Goal: Task Accomplishment & Management: Use online tool/utility

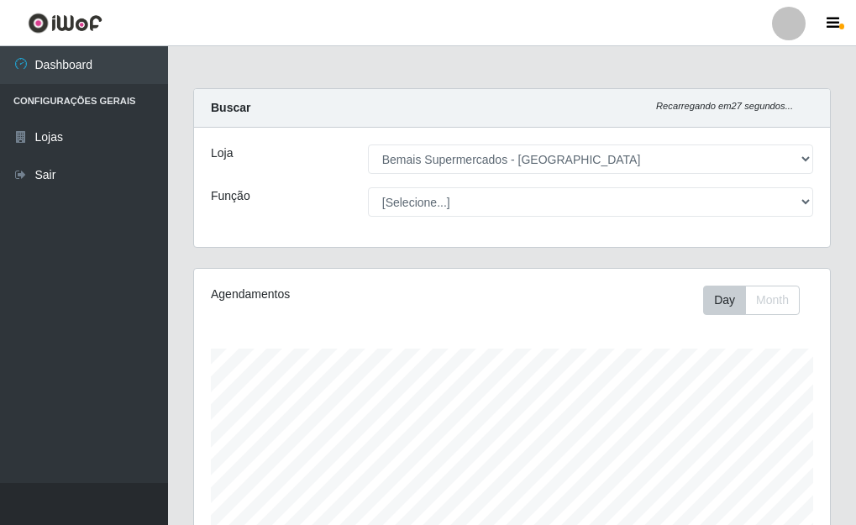
select select "249"
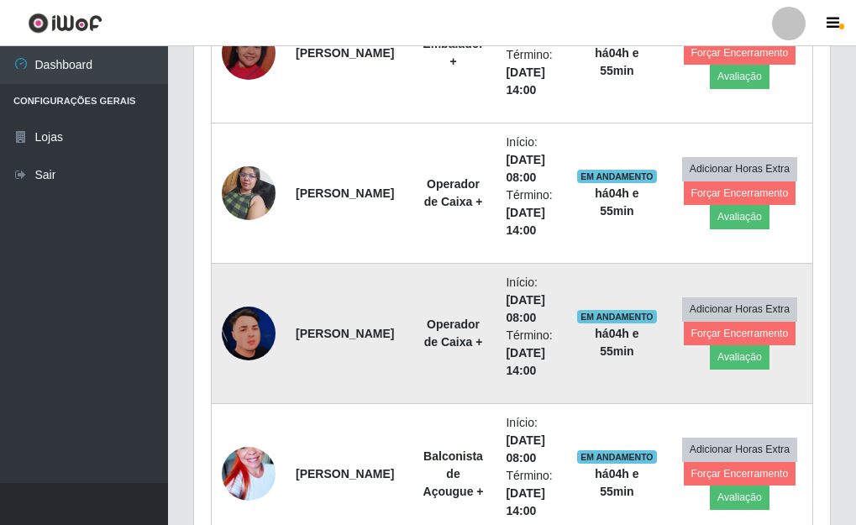
scroll to position [1280, 0]
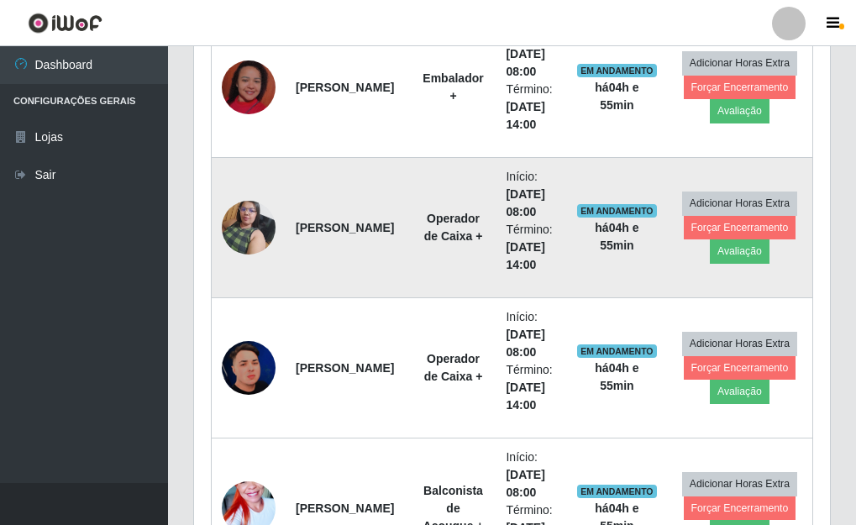
click at [254, 225] on img at bounding box center [249, 227] width 54 height 71
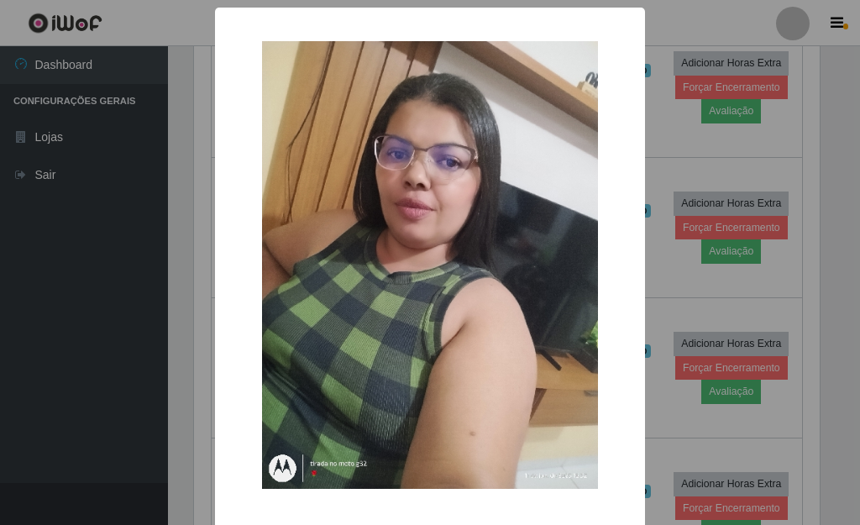
click at [684, 172] on div "× OK Cancel" at bounding box center [430, 262] width 860 height 525
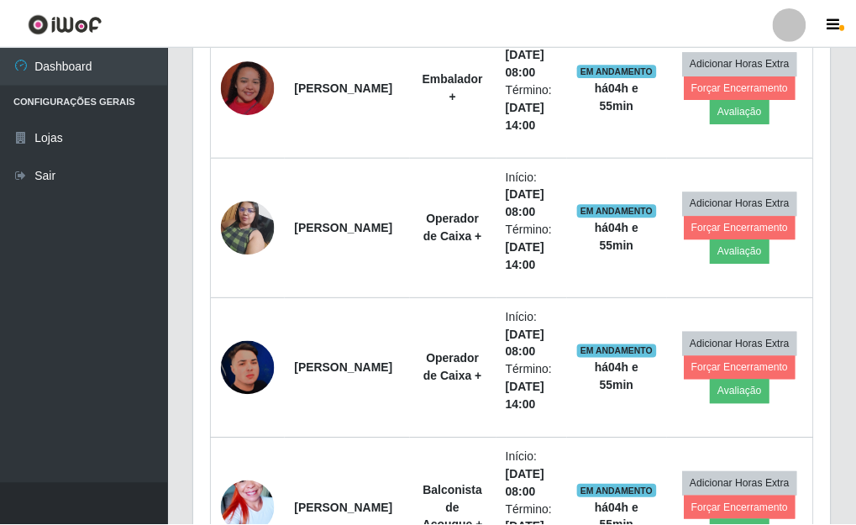
scroll to position [349, 636]
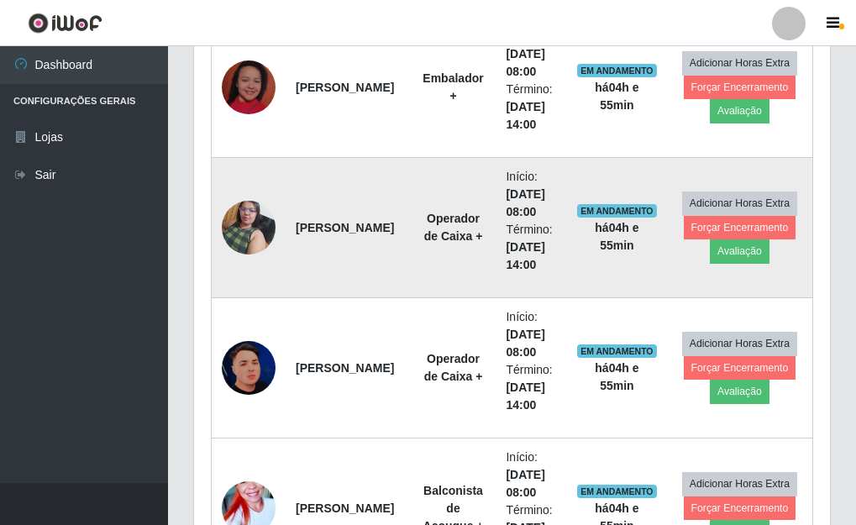
click at [223, 229] on img at bounding box center [249, 227] width 54 height 71
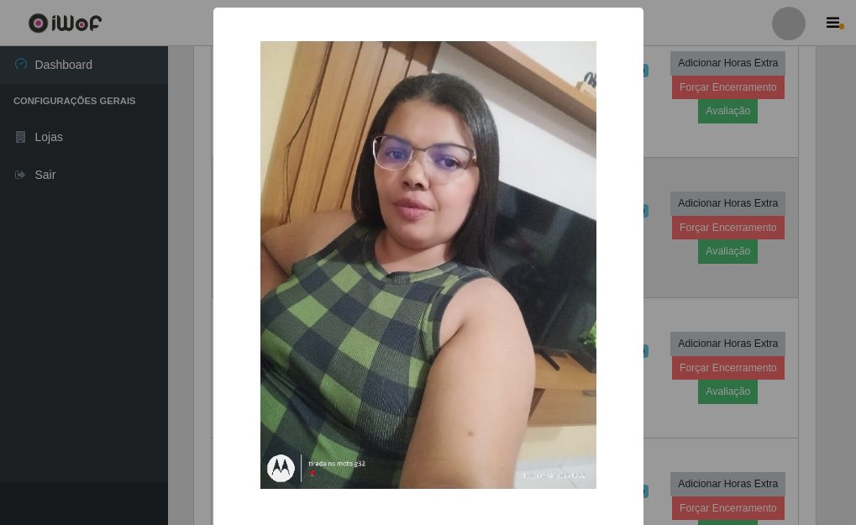
scroll to position [349, 626]
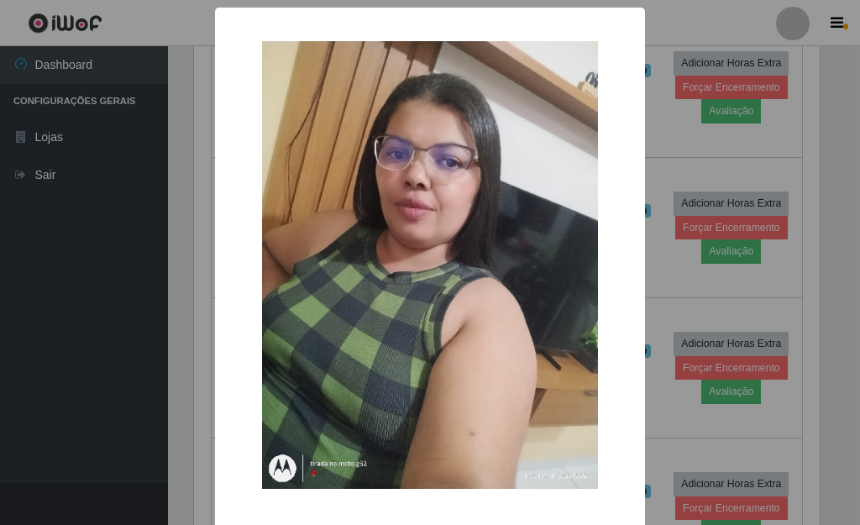
click at [747, 173] on div "× OK Cancel" at bounding box center [430, 262] width 860 height 525
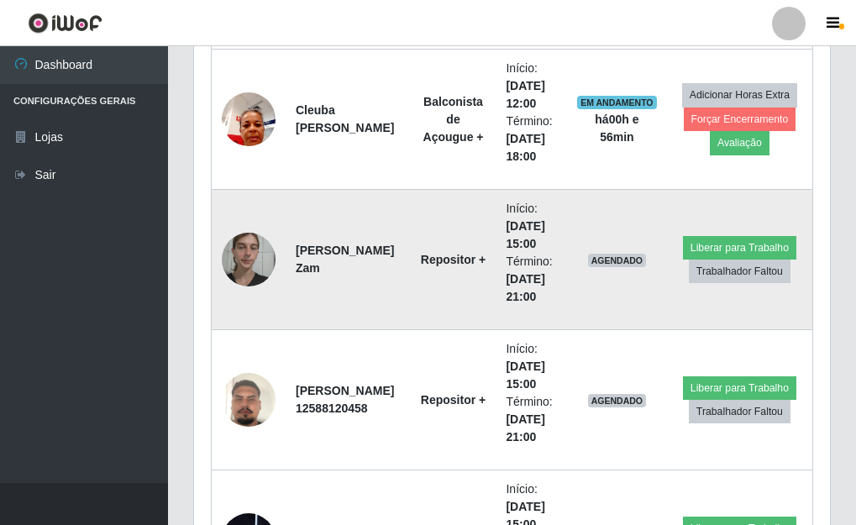
scroll to position [3297, 0]
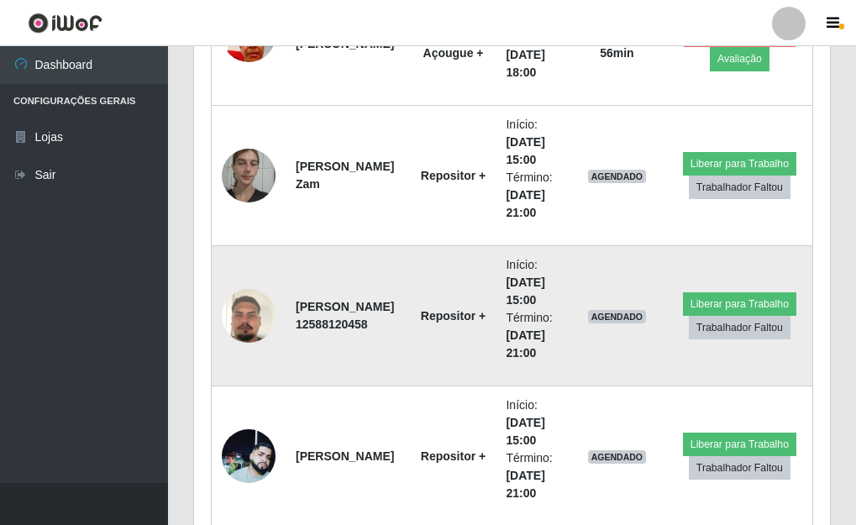
click at [246, 312] on img at bounding box center [249, 316] width 54 height 96
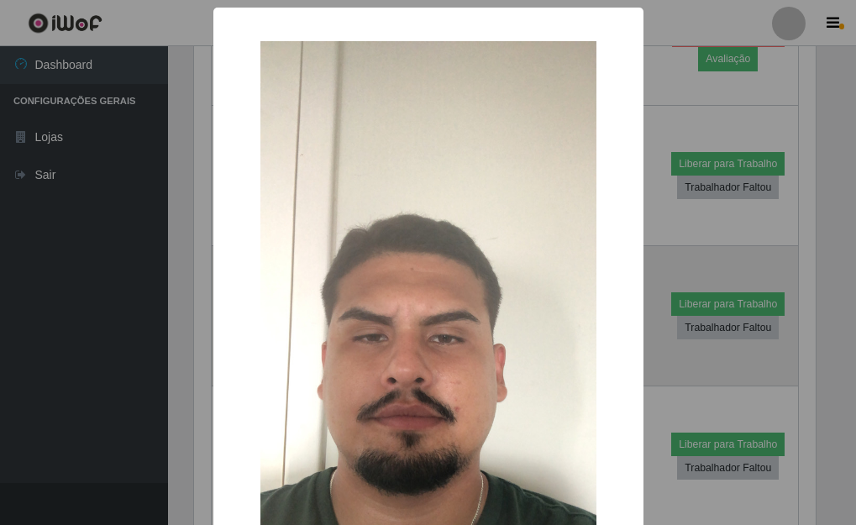
scroll to position [349, 626]
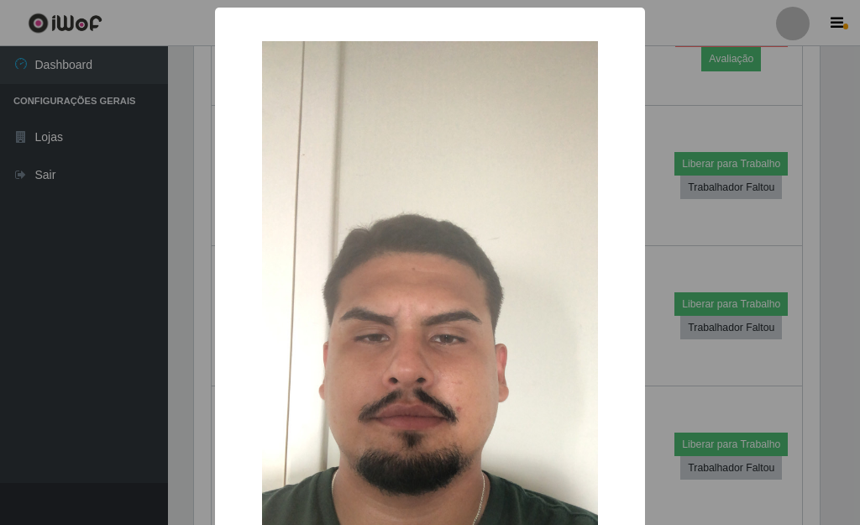
click at [748, 280] on div "× OK Cancel" at bounding box center [430, 262] width 860 height 525
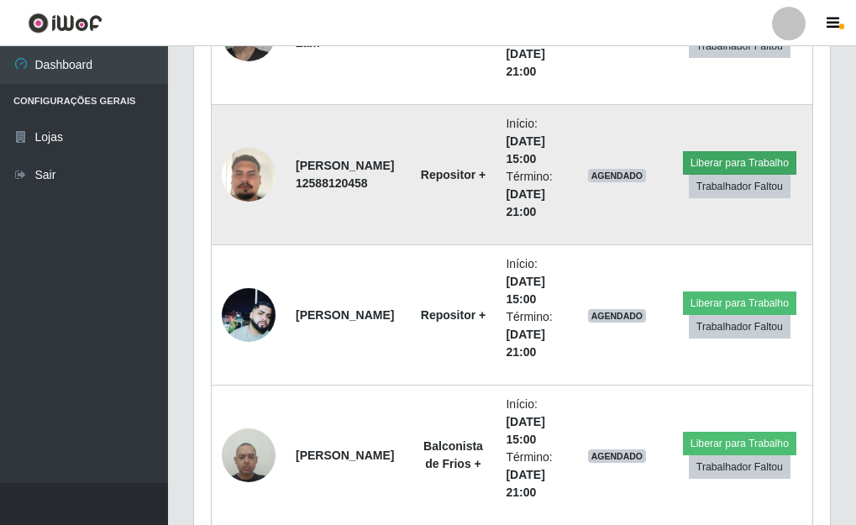
scroll to position [3465, 0]
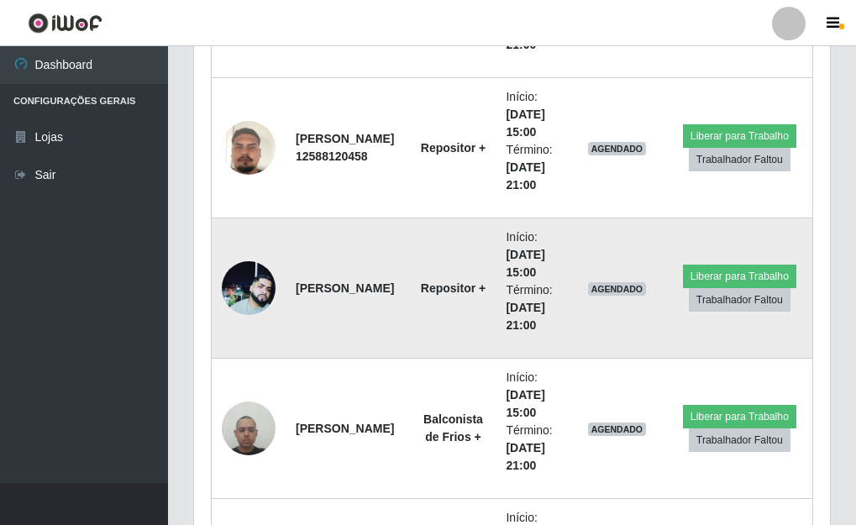
click at [264, 302] on img at bounding box center [249, 288] width 54 height 54
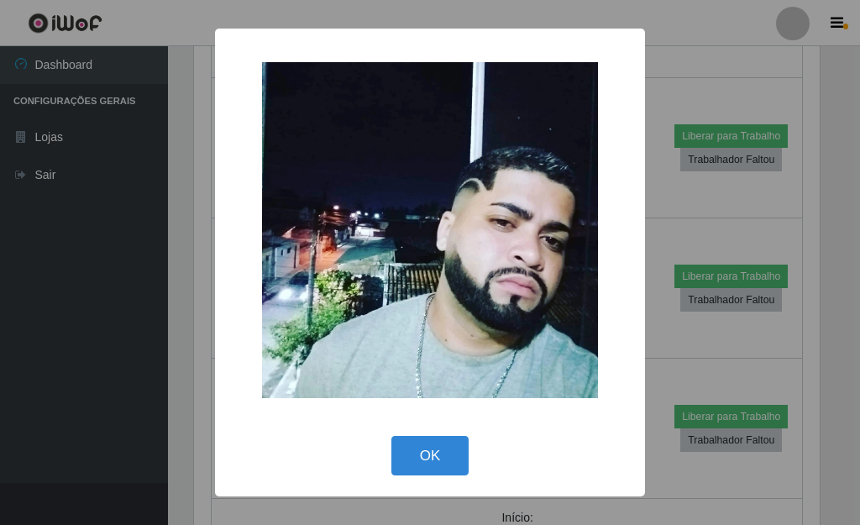
click at [818, 231] on div "× OK Cancel" at bounding box center [430, 262] width 860 height 525
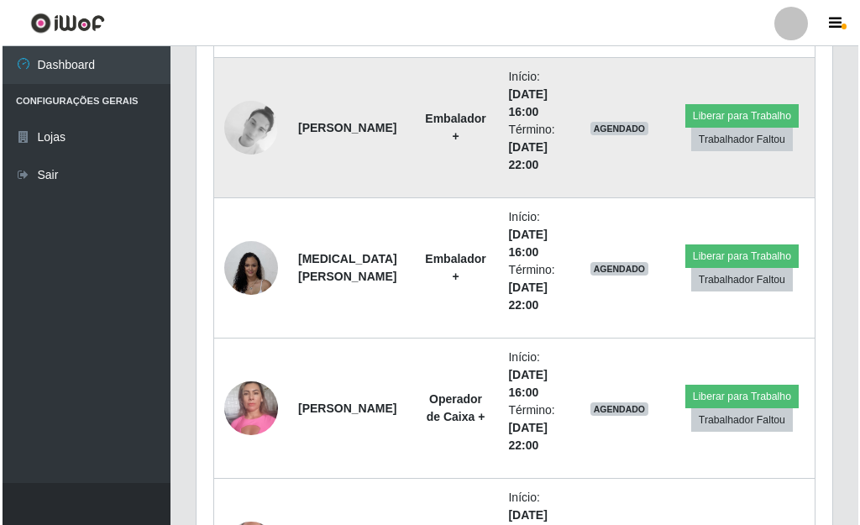
scroll to position [5061, 0]
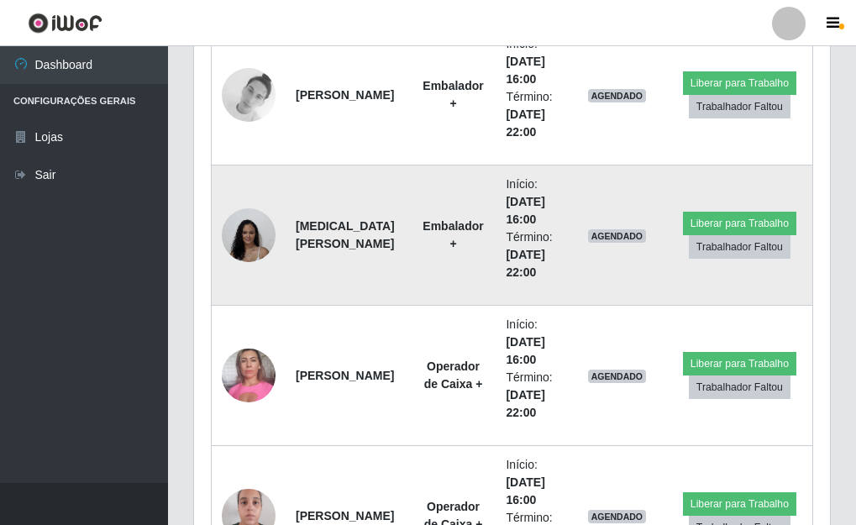
click at [269, 244] on img at bounding box center [249, 235] width 54 height 55
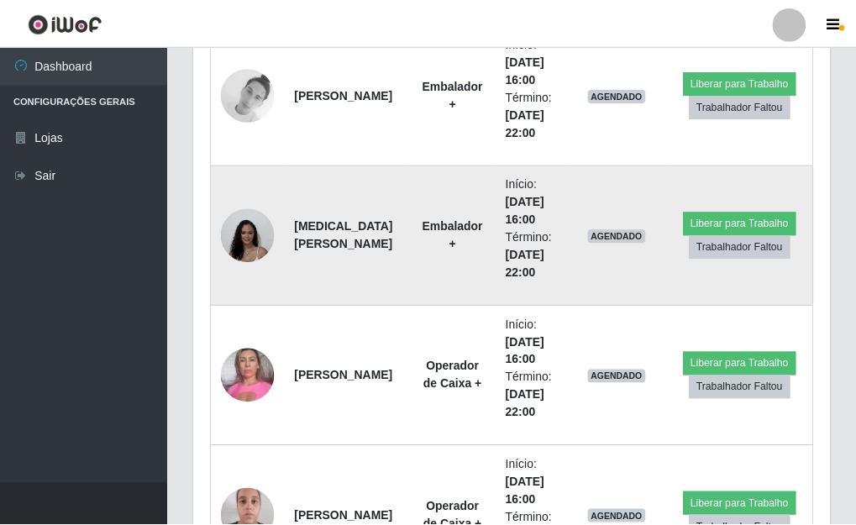
scroll to position [349, 626]
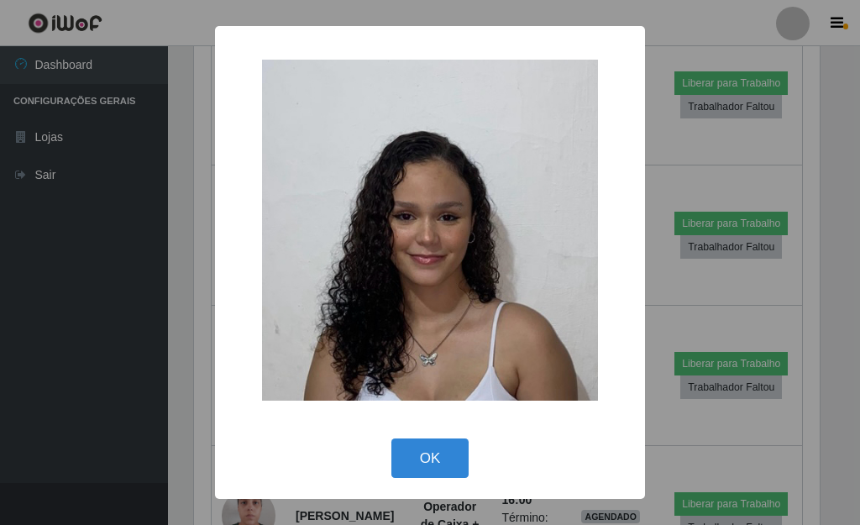
click at [653, 268] on div "× OK Cancel" at bounding box center [430, 262] width 860 height 525
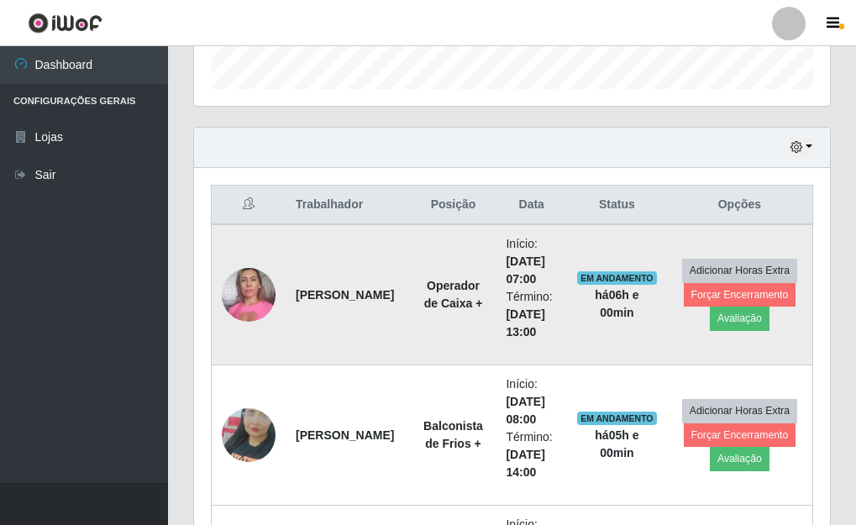
scroll to position [588, 0]
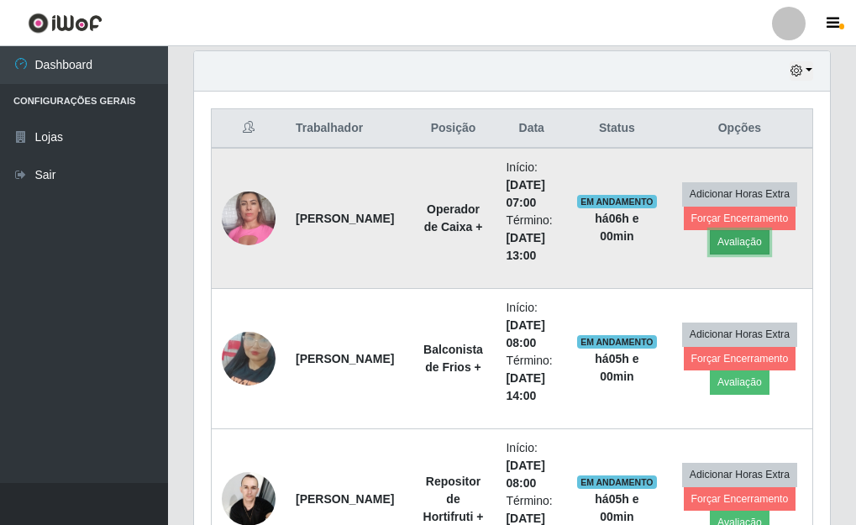
click at [759, 237] on button "Avaliação" at bounding box center [740, 242] width 60 height 24
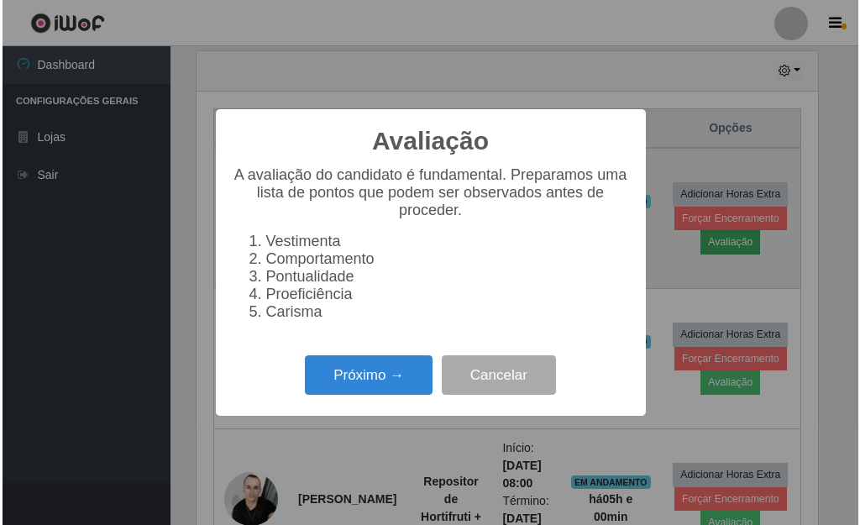
scroll to position [349, 626]
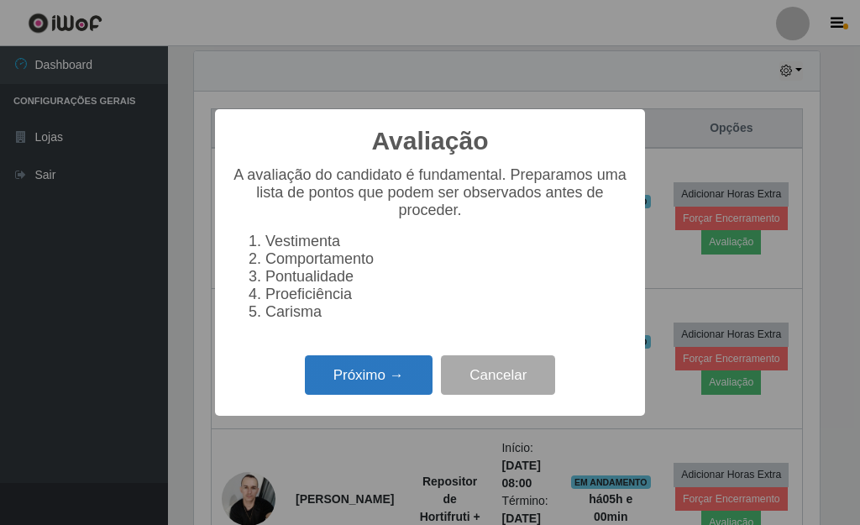
click at [414, 378] on button "Próximo →" at bounding box center [369, 374] width 128 height 39
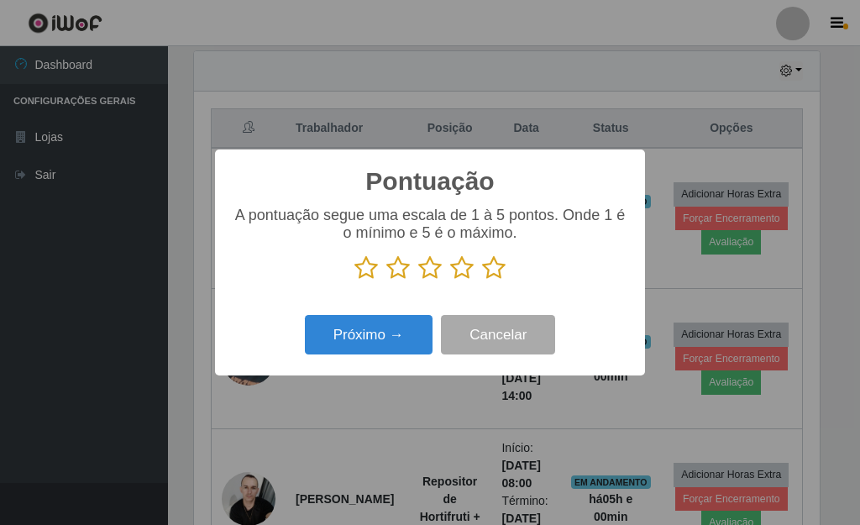
click at [497, 265] on icon at bounding box center [494, 267] width 24 height 25
click at [482, 281] on input "radio" at bounding box center [482, 281] width 0 height 0
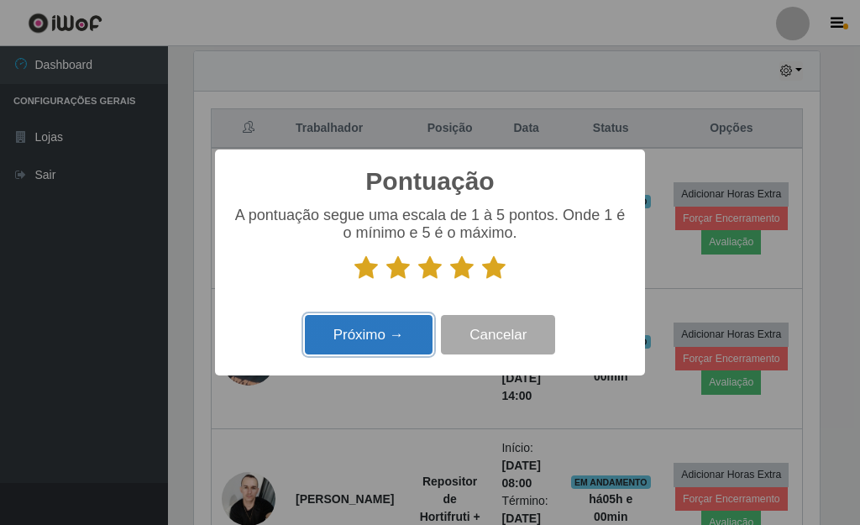
click at [407, 331] on button "Próximo →" at bounding box center [369, 334] width 128 height 39
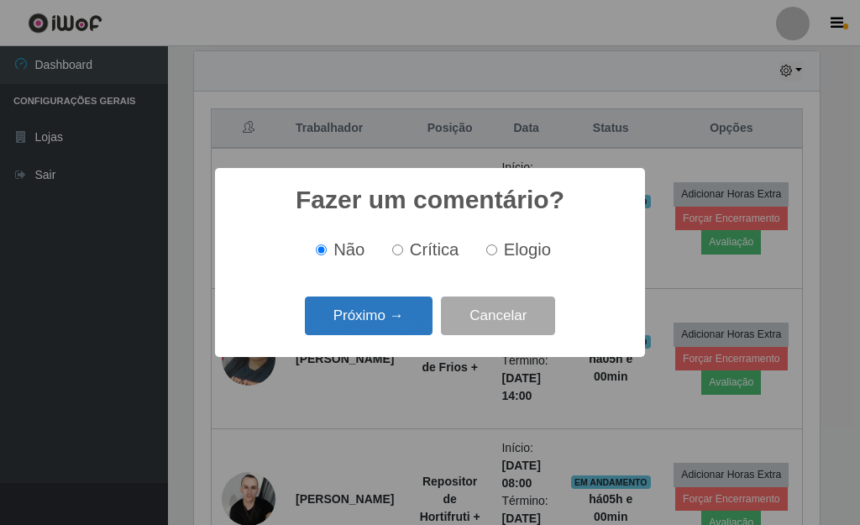
click at [414, 321] on button "Próximo →" at bounding box center [369, 316] width 128 height 39
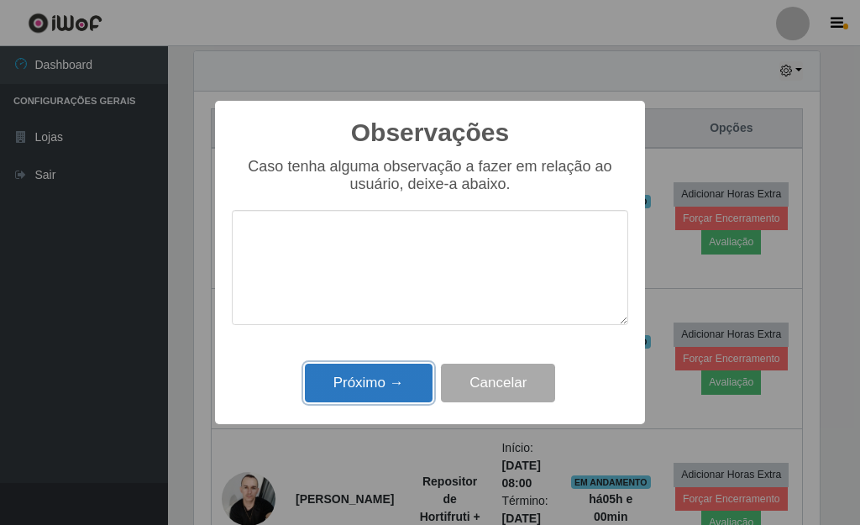
click at [395, 372] on button "Próximo →" at bounding box center [369, 383] width 128 height 39
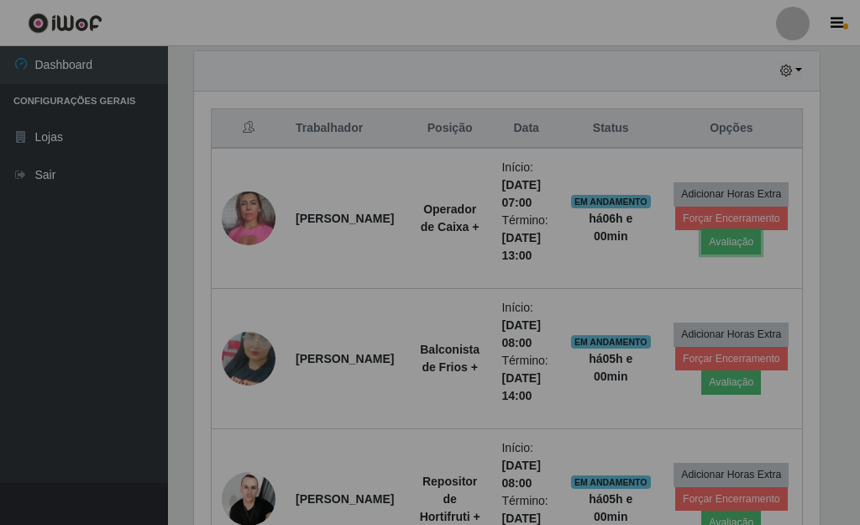
scroll to position [349, 636]
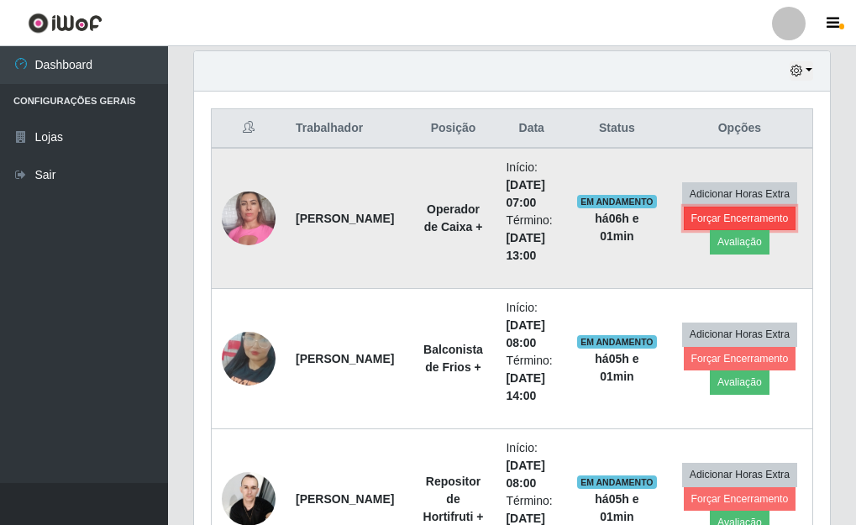
click at [746, 217] on button "Forçar Encerramento" at bounding box center [740, 219] width 113 height 24
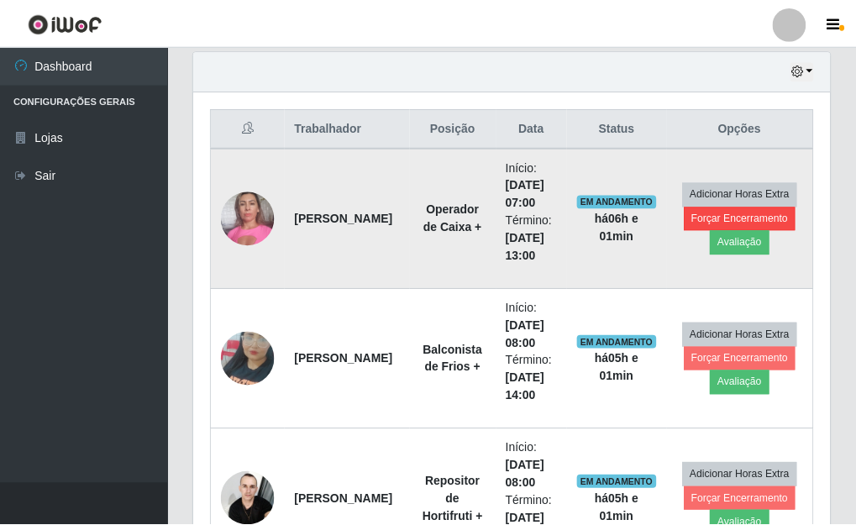
scroll to position [349, 626]
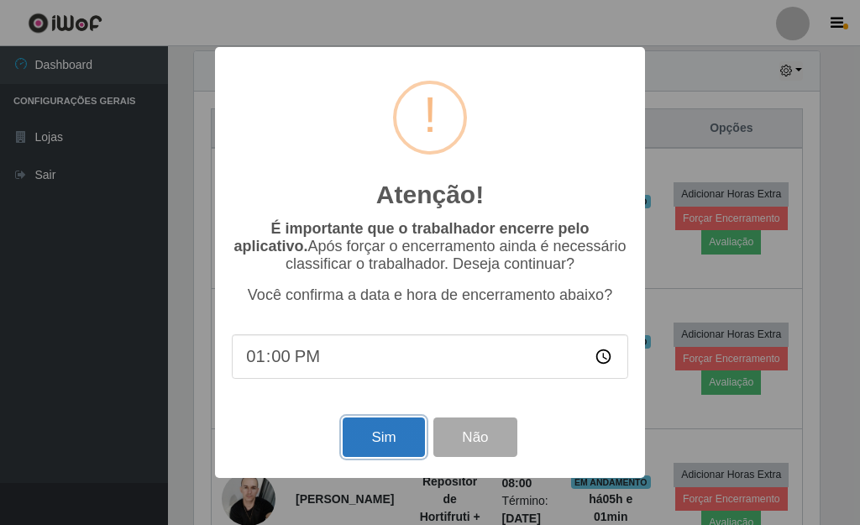
click at [403, 440] on button "Sim" at bounding box center [383, 437] width 81 height 39
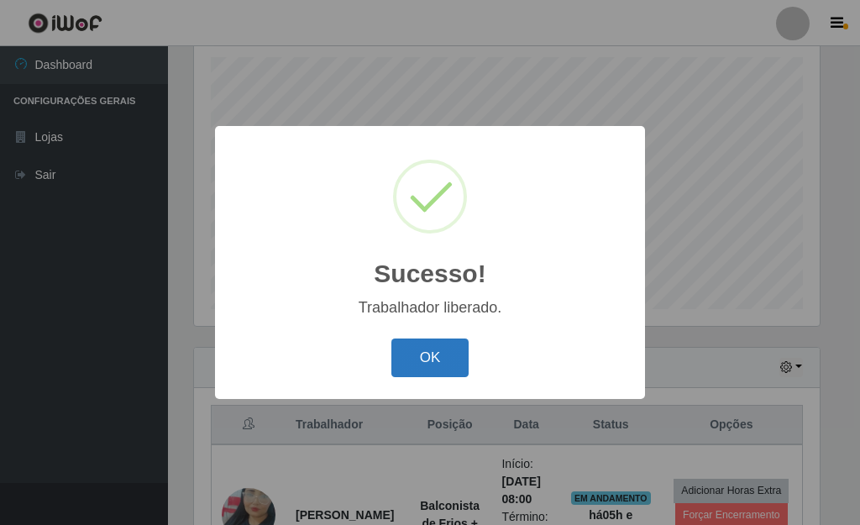
click at [439, 360] on button "OK" at bounding box center [431, 358] width 78 height 39
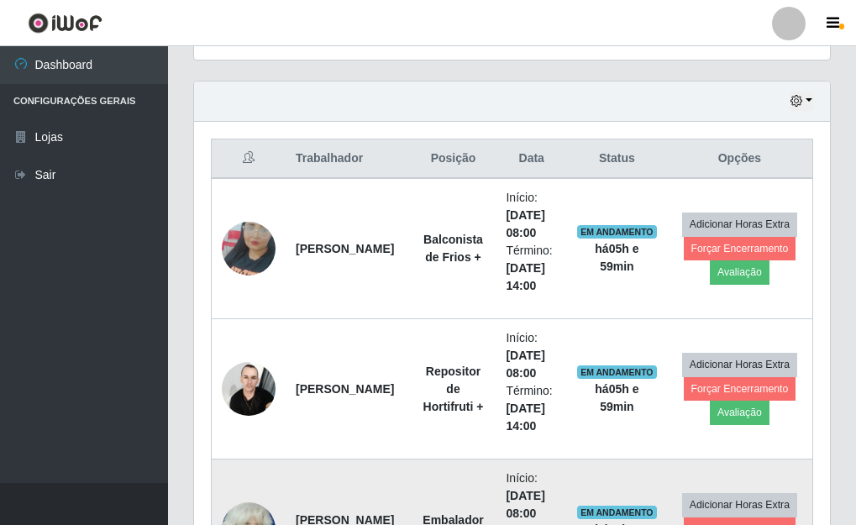
scroll to position [638, 0]
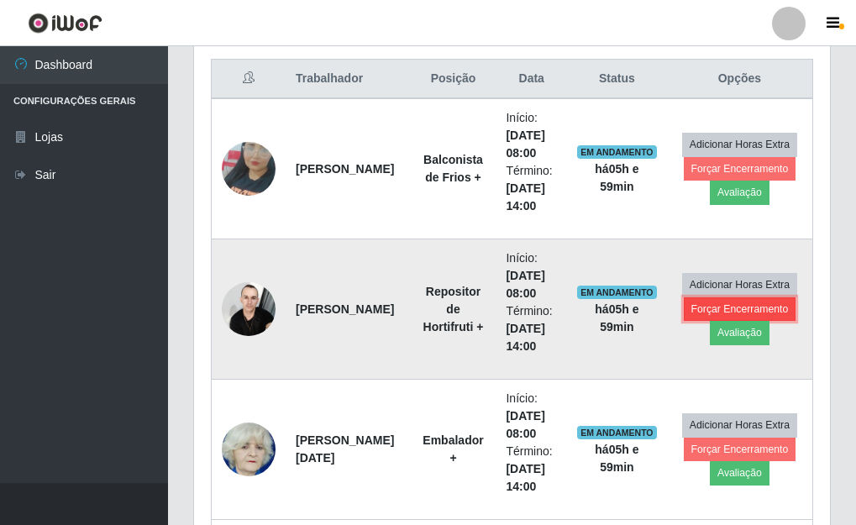
click at [761, 312] on button "Forçar Encerramento" at bounding box center [740, 309] width 113 height 24
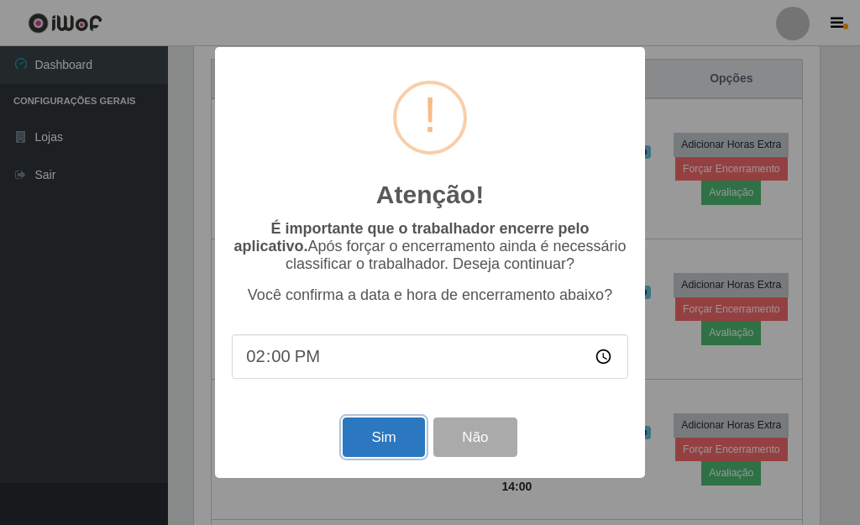
click at [386, 435] on button "Sim" at bounding box center [383, 437] width 81 height 39
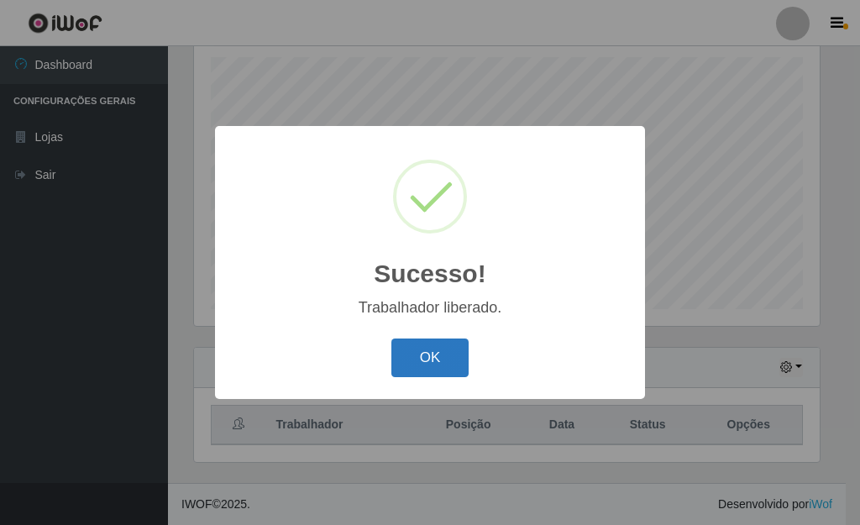
click at [465, 359] on button "OK" at bounding box center [431, 358] width 78 height 39
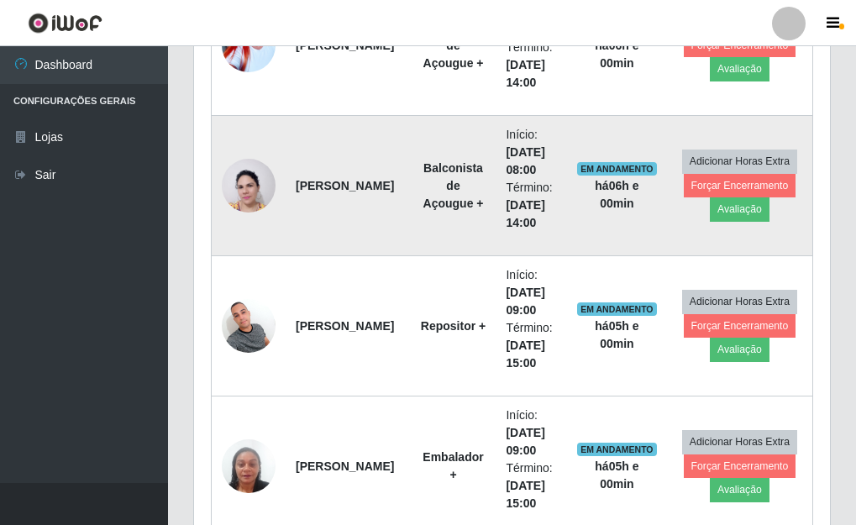
scroll to position [1468, 0]
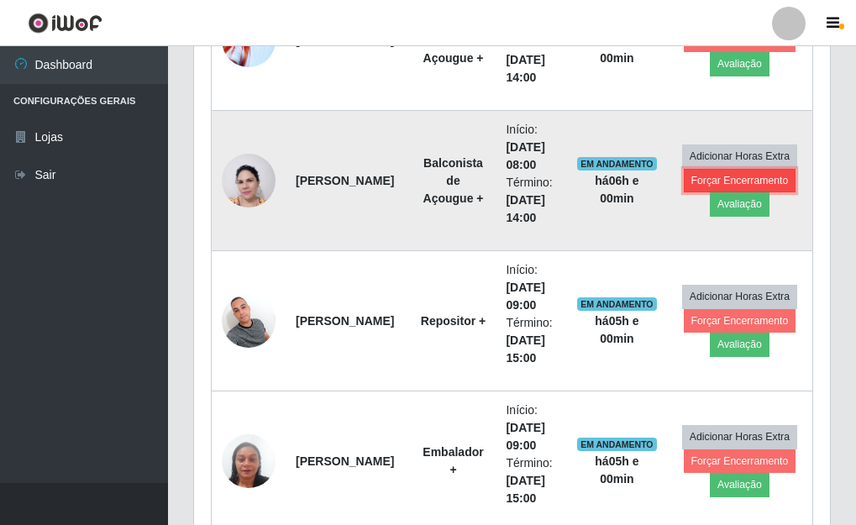
click at [724, 176] on button "Forçar Encerramento" at bounding box center [740, 181] width 113 height 24
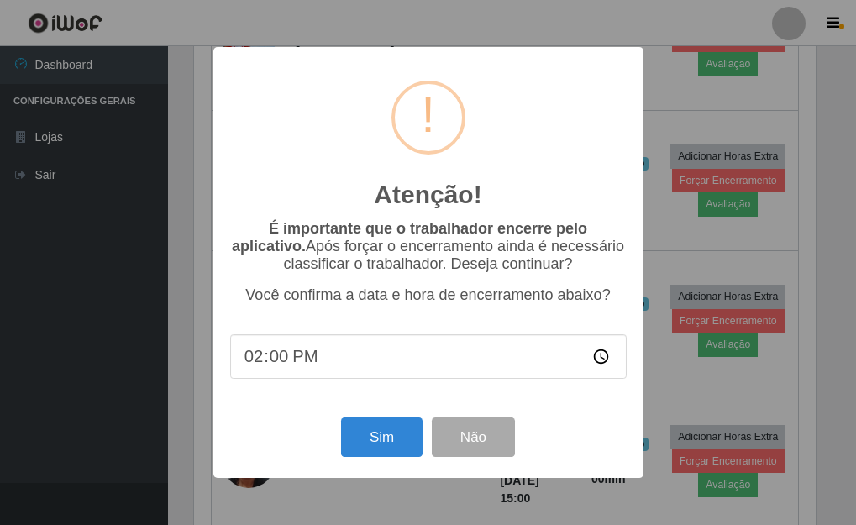
scroll to position [349, 626]
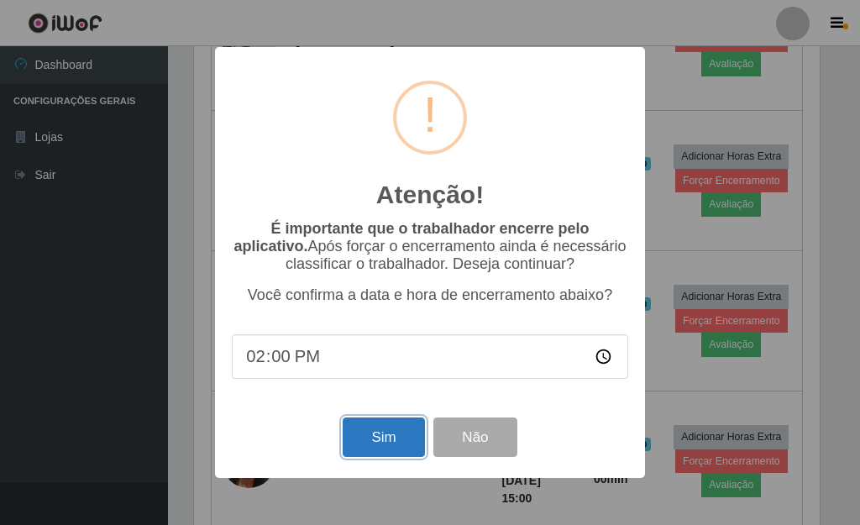
click at [378, 447] on button "Sim" at bounding box center [383, 437] width 81 height 39
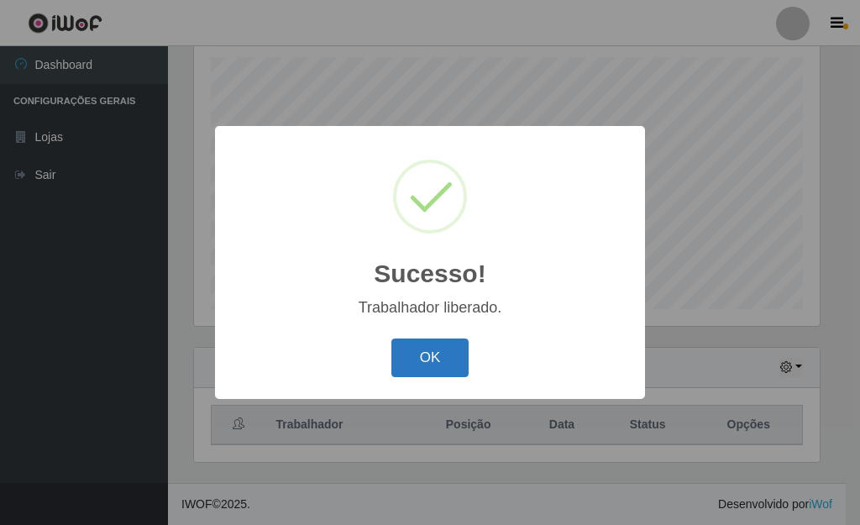
click at [455, 365] on button "OK" at bounding box center [431, 358] width 78 height 39
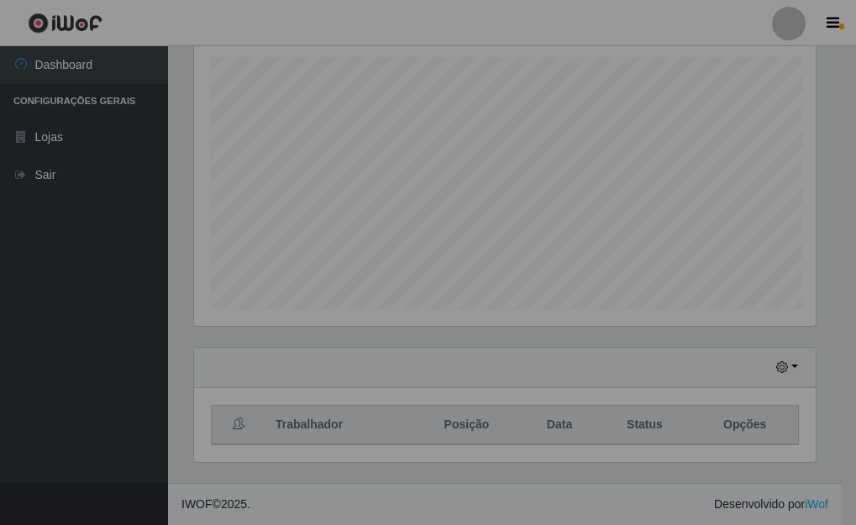
scroll to position [349, 636]
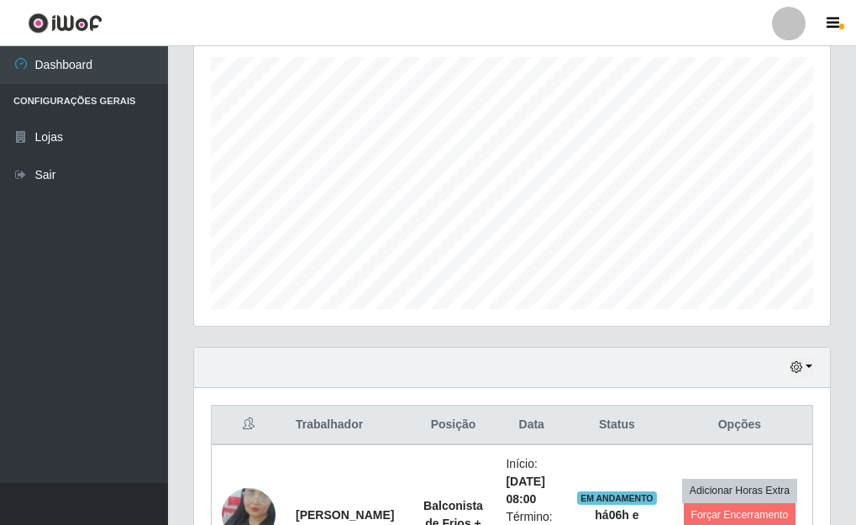
drag, startPoint x: 455, startPoint y: 375, endPoint x: 413, endPoint y: 349, distance: 50.1
click at [416, 349] on div "Hoje 1 dia 3 dias 1 Semana Não encerrados" at bounding box center [512, 368] width 636 height 40
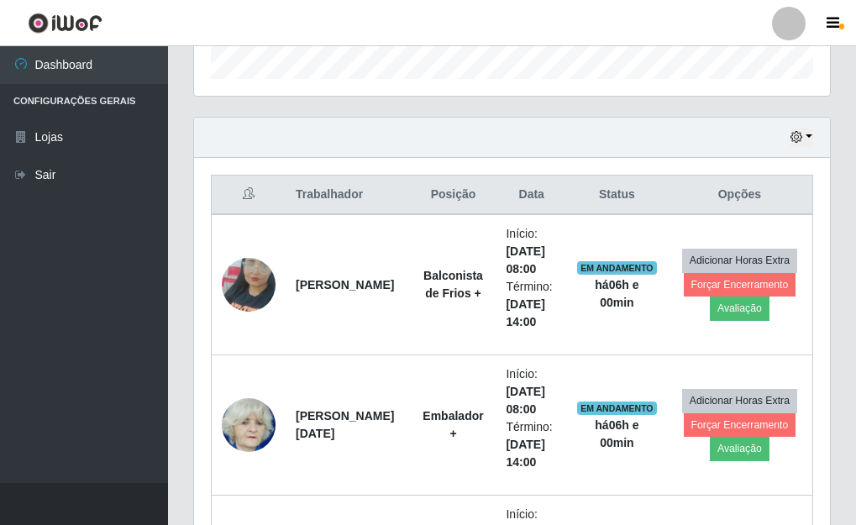
scroll to position [544, 0]
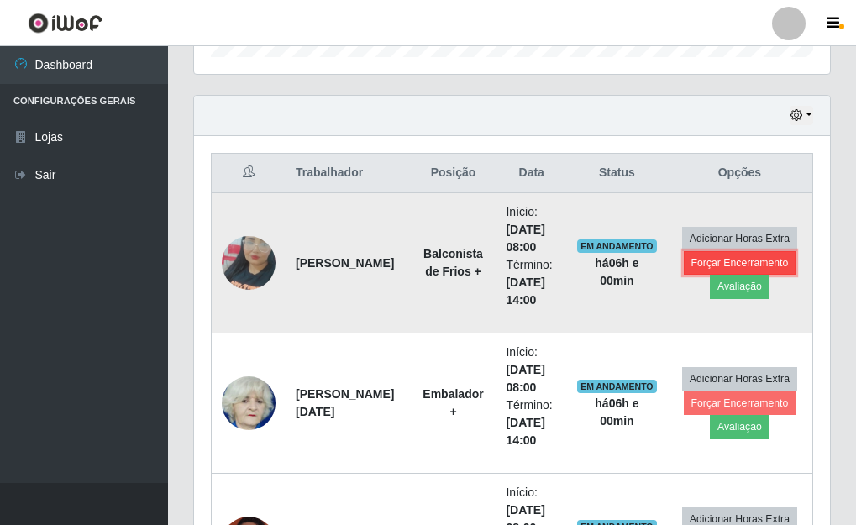
click at [733, 264] on button "Forçar Encerramento" at bounding box center [740, 263] width 113 height 24
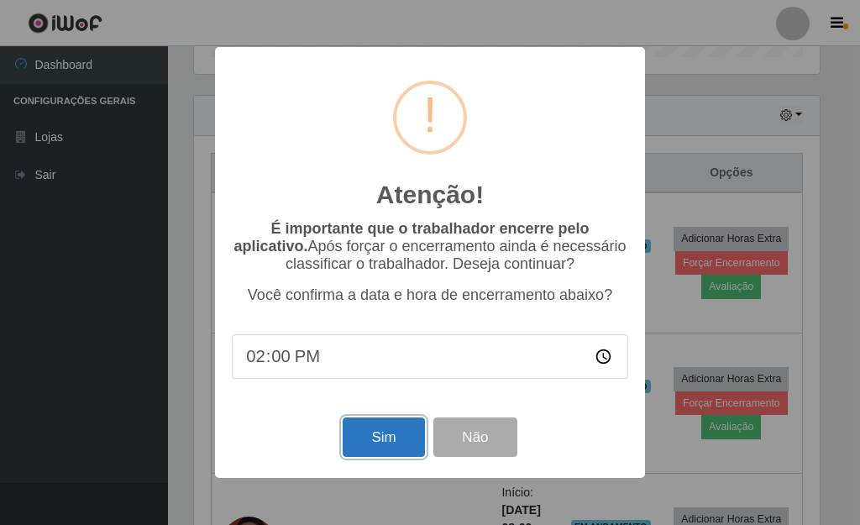
click at [371, 439] on button "Sim" at bounding box center [383, 437] width 81 height 39
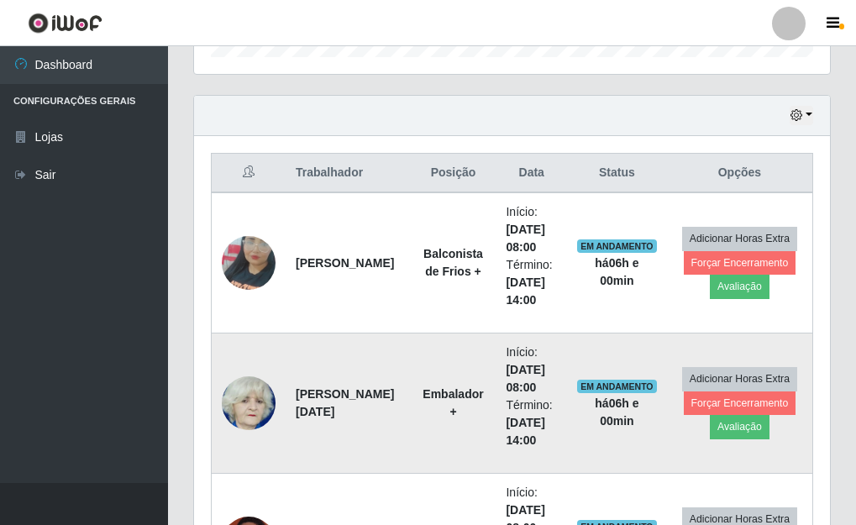
scroll to position [0, 0]
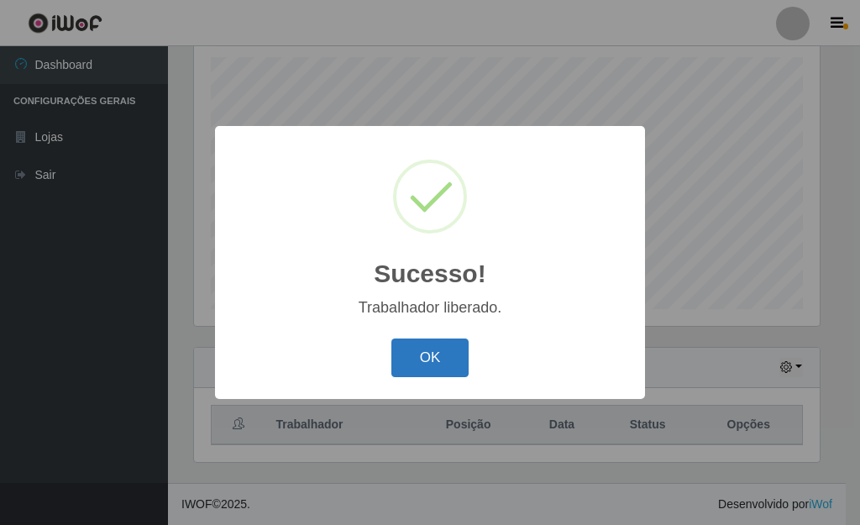
click at [404, 360] on button "OK" at bounding box center [431, 358] width 78 height 39
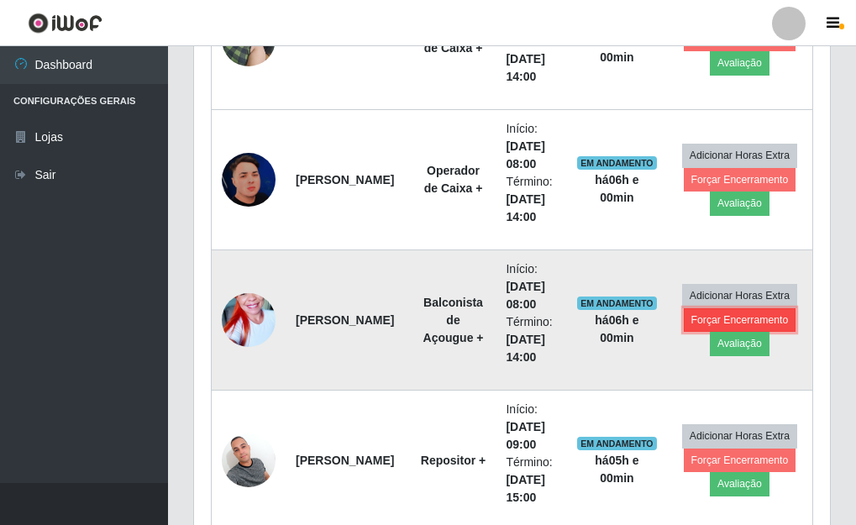
click at [720, 319] on button "Forçar Encerramento" at bounding box center [740, 320] width 113 height 24
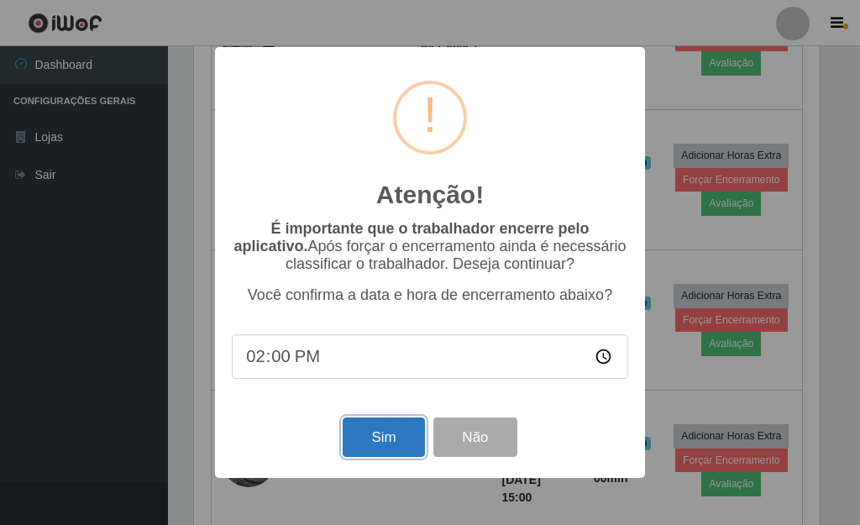
click at [387, 436] on button "Sim" at bounding box center [383, 437] width 81 height 39
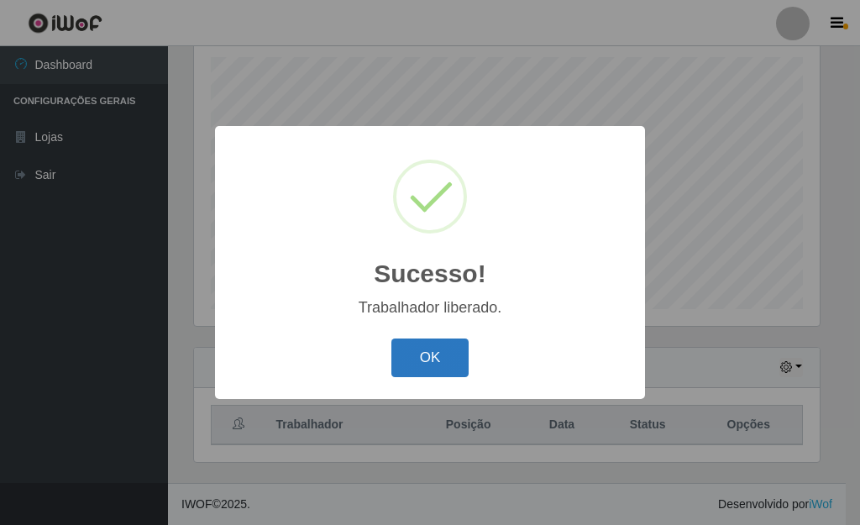
click at [423, 374] on button "OK" at bounding box center [431, 358] width 78 height 39
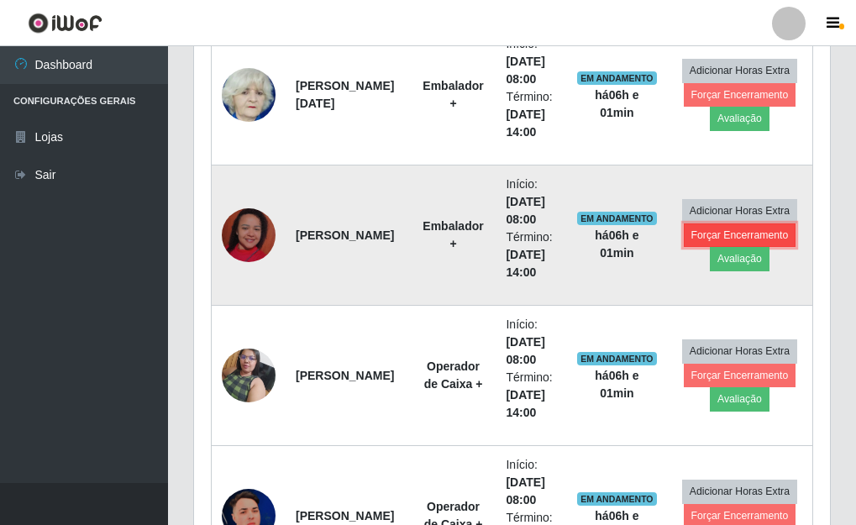
click at [745, 236] on button "Forçar Encerramento" at bounding box center [740, 235] width 113 height 24
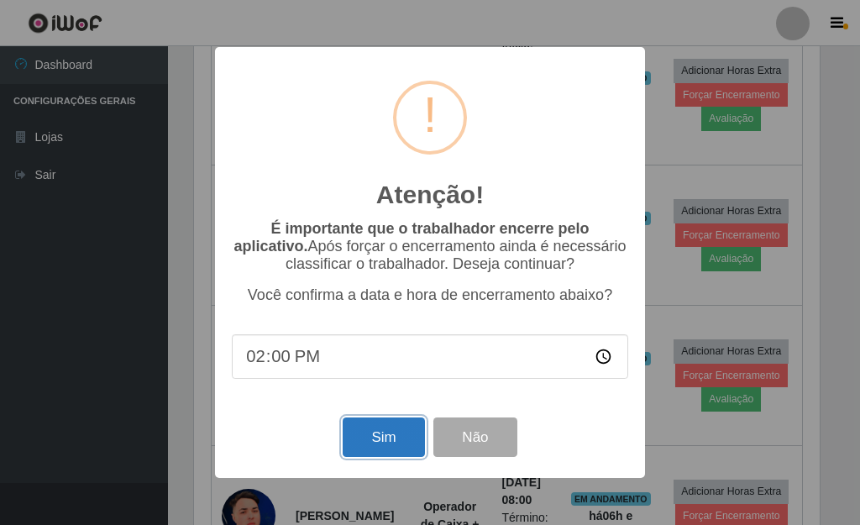
click at [362, 444] on button "Sim" at bounding box center [383, 437] width 81 height 39
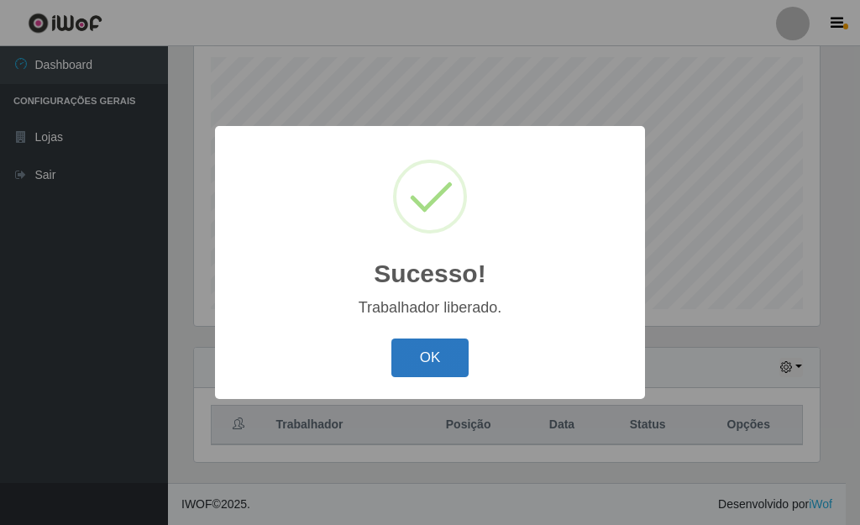
click at [418, 365] on button "OK" at bounding box center [431, 358] width 78 height 39
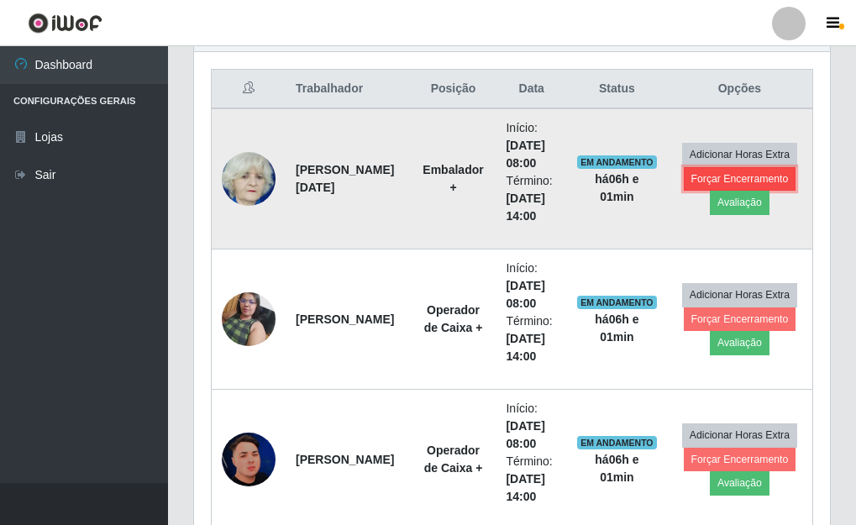
click at [723, 179] on button "Forçar Encerramento" at bounding box center [740, 179] width 113 height 24
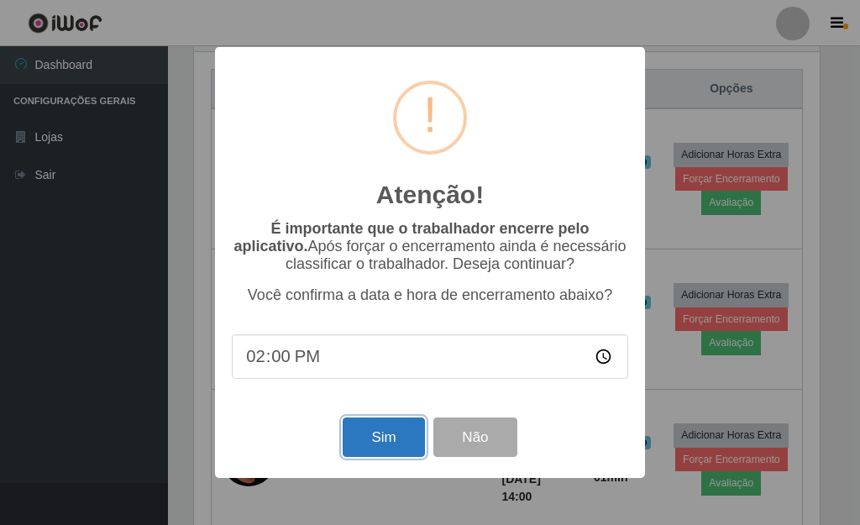
click at [398, 430] on button "Sim" at bounding box center [383, 437] width 81 height 39
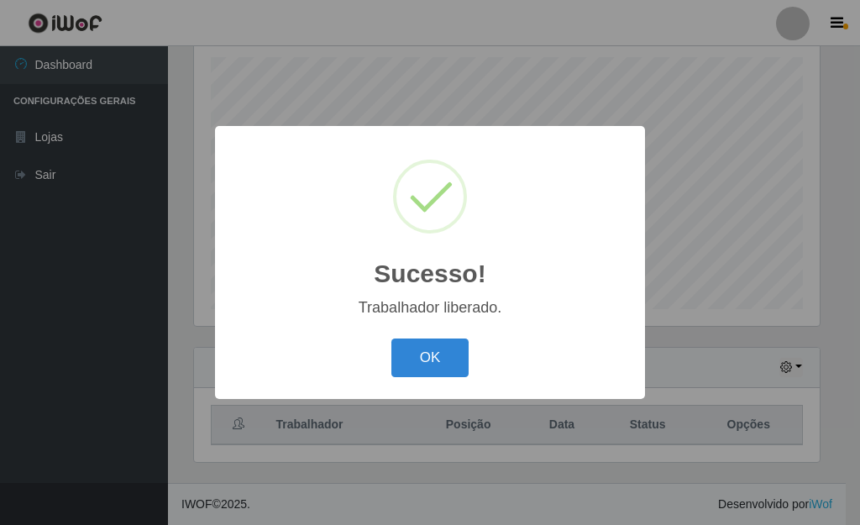
click at [392, 339] on button "OK" at bounding box center [431, 358] width 78 height 39
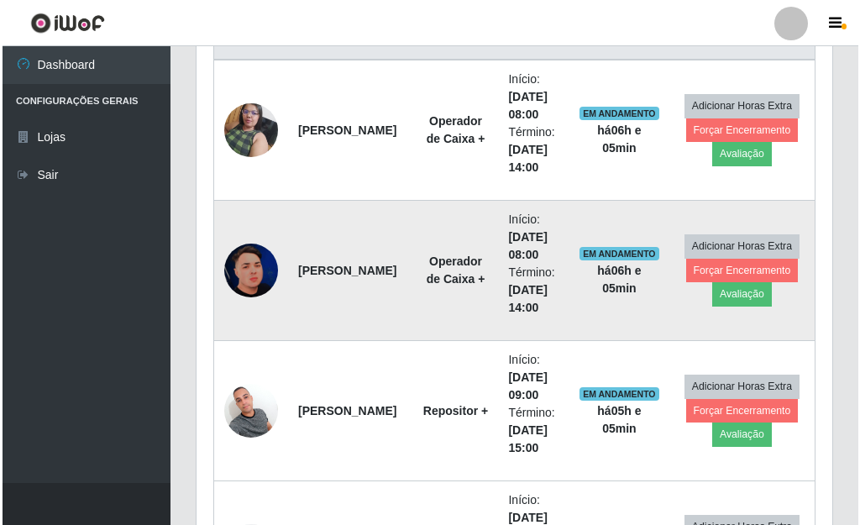
scroll to position [712, 0]
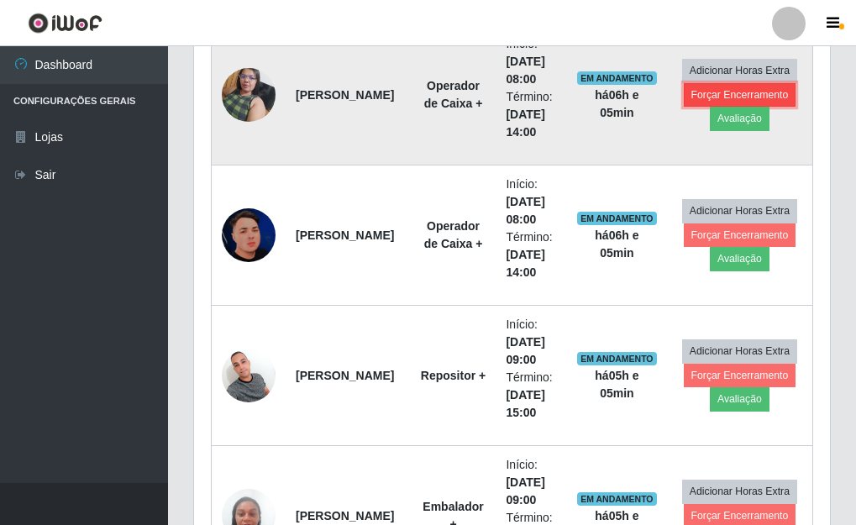
click at [719, 92] on button "Forçar Encerramento" at bounding box center [740, 95] width 113 height 24
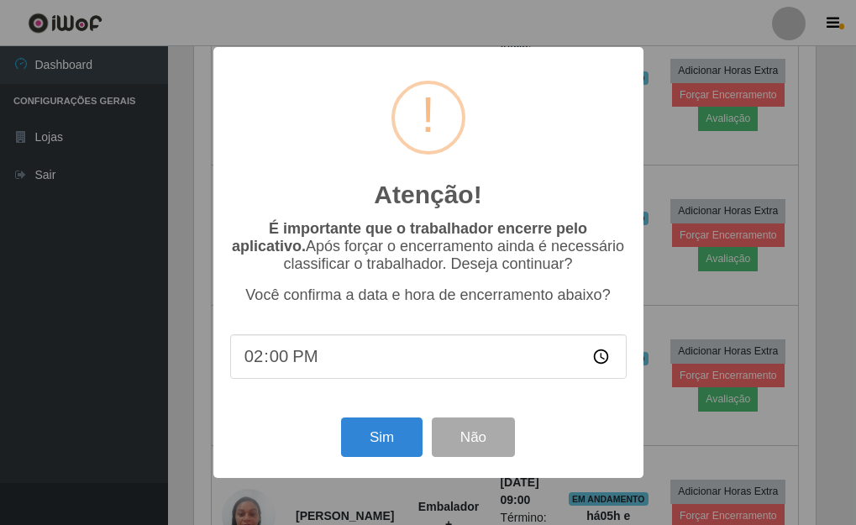
scroll to position [349, 626]
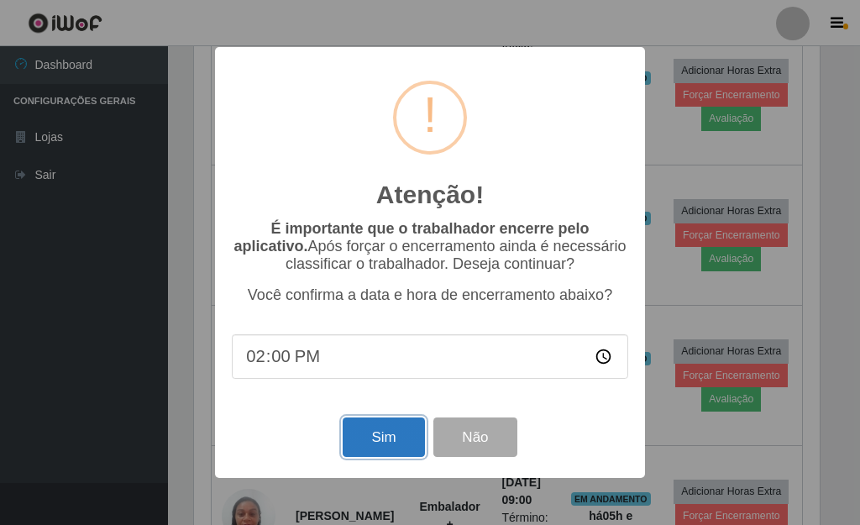
click at [391, 439] on button "Sim" at bounding box center [383, 437] width 81 height 39
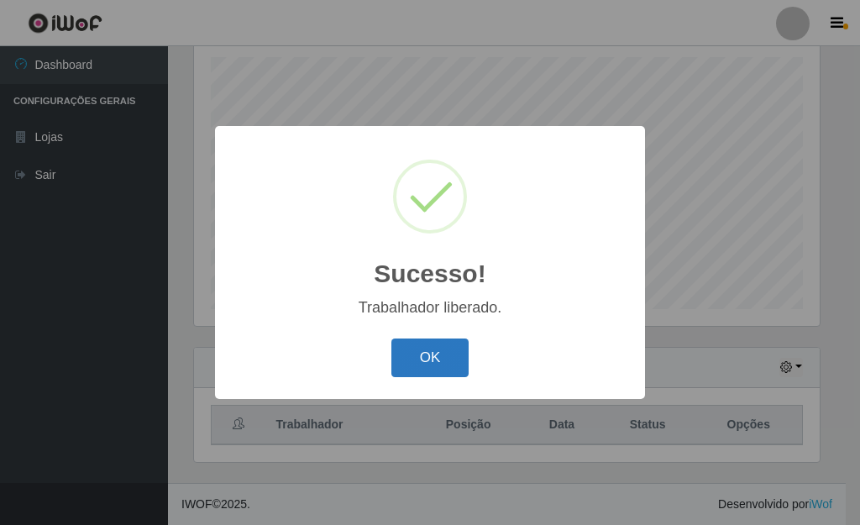
click at [423, 370] on button "OK" at bounding box center [431, 358] width 78 height 39
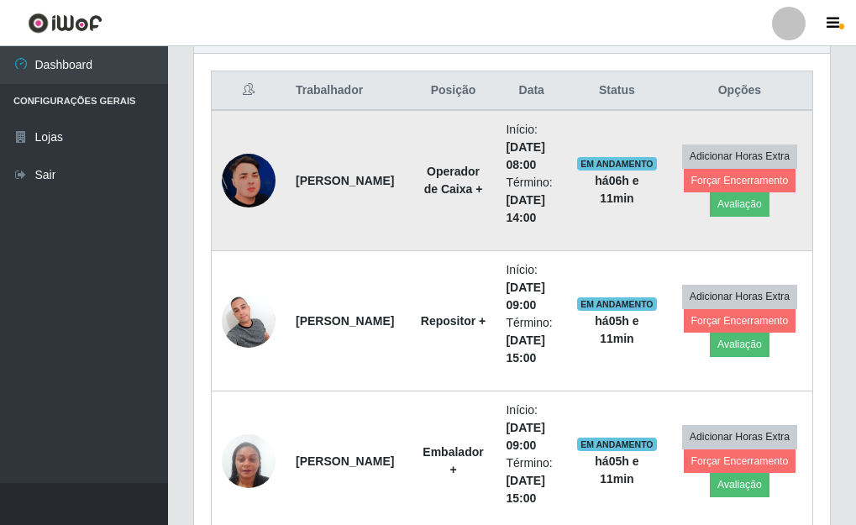
scroll to position [628, 0]
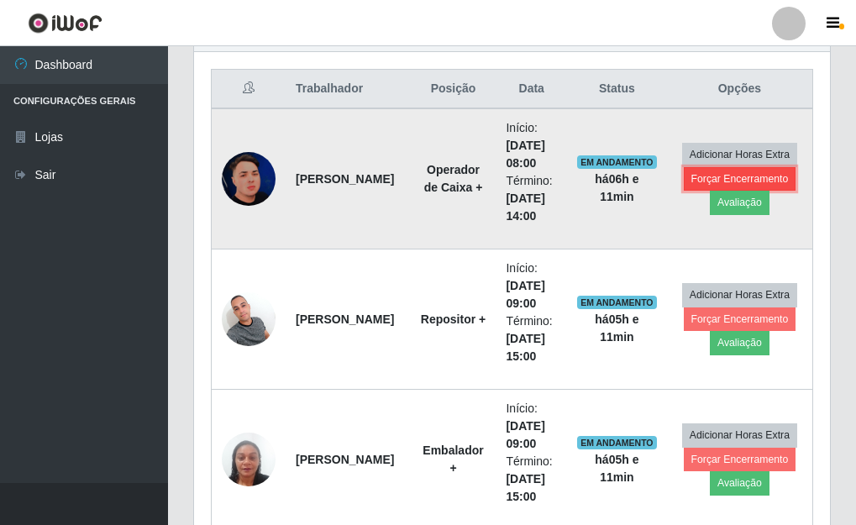
click at [718, 183] on button "Forçar Encerramento" at bounding box center [740, 179] width 113 height 24
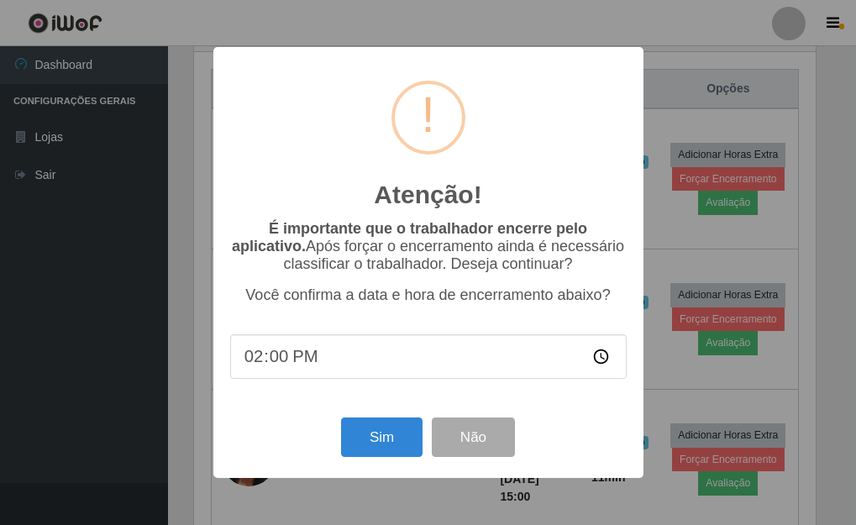
scroll to position [349, 626]
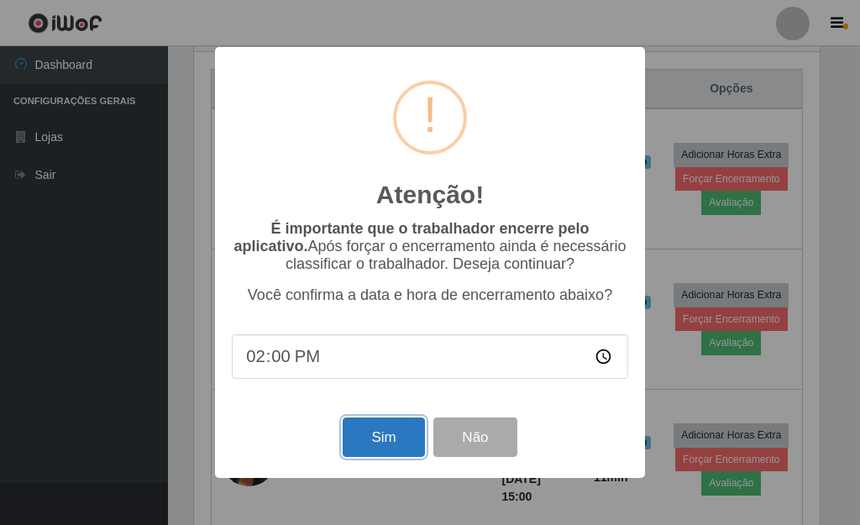
click at [396, 436] on button "Sim" at bounding box center [383, 437] width 81 height 39
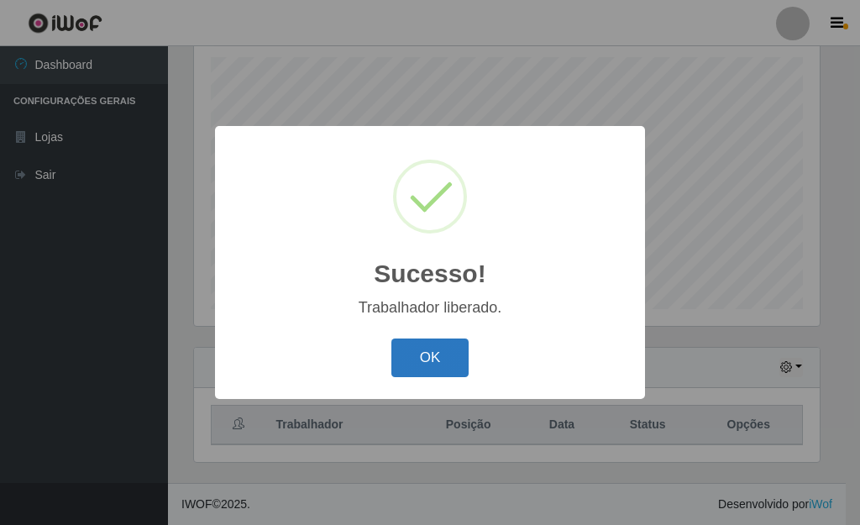
click at [440, 349] on button "OK" at bounding box center [431, 358] width 78 height 39
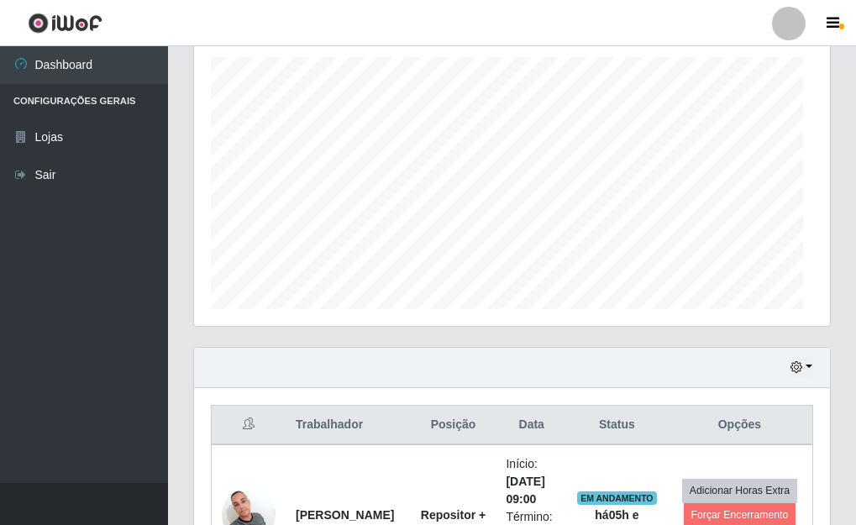
scroll to position [349, 636]
